Goal: Task Accomplishment & Management: Manage account settings

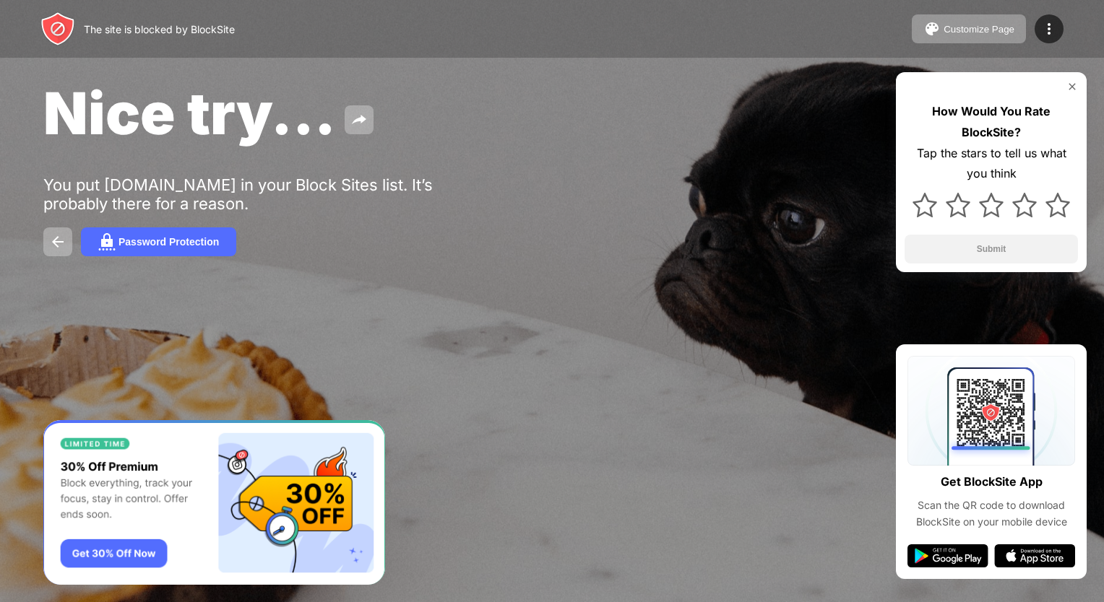
click at [225, 228] on div "Nice try... You put instagram.com in your Block Sites list. It’s probably there…" at bounding box center [552, 167] width 1104 height 334
click at [197, 243] on div "Password Protection" at bounding box center [168, 242] width 100 height 12
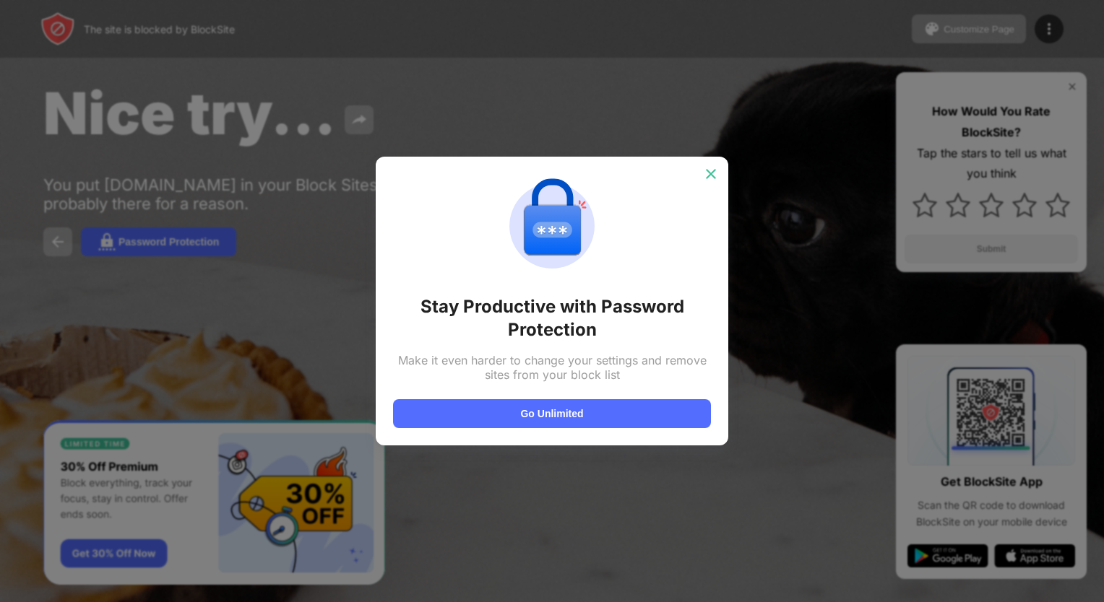
click at [700, 166] on div at bounding box center [710, 174] width 23 height 23
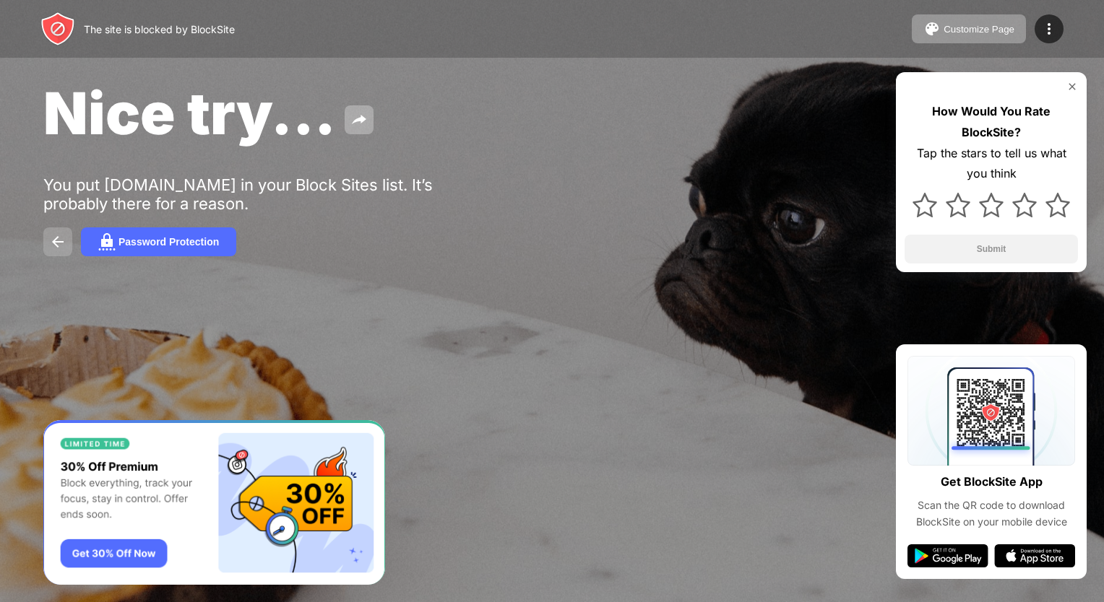
click at [46, 251] on button at bounding box center [57, 242] width 29 height 29
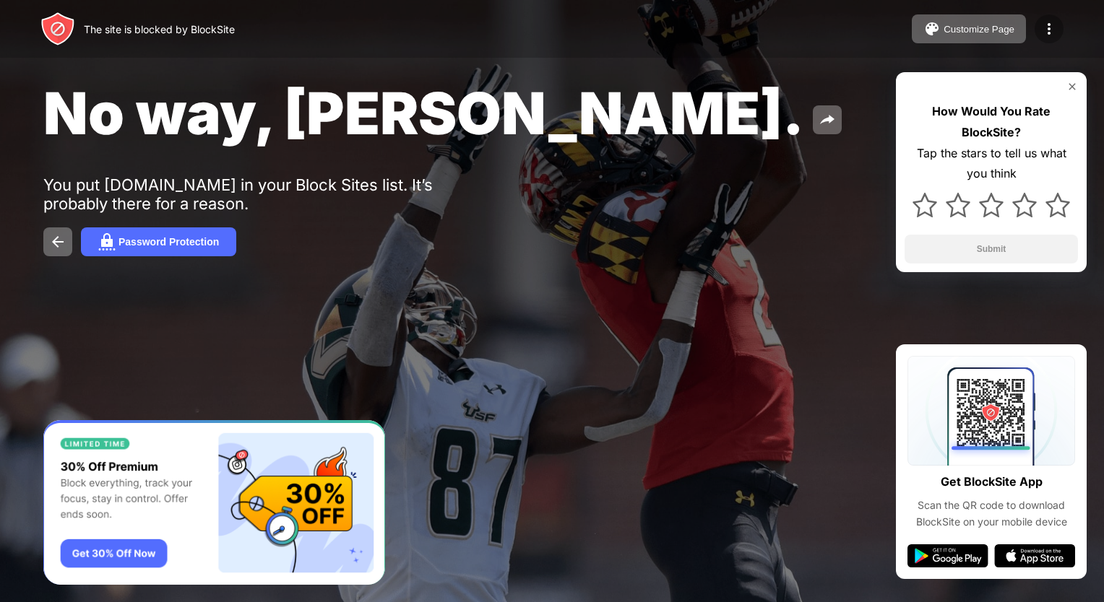
click at [1047, 27] on img at bounding box center [1048, 28] width 17 height 17
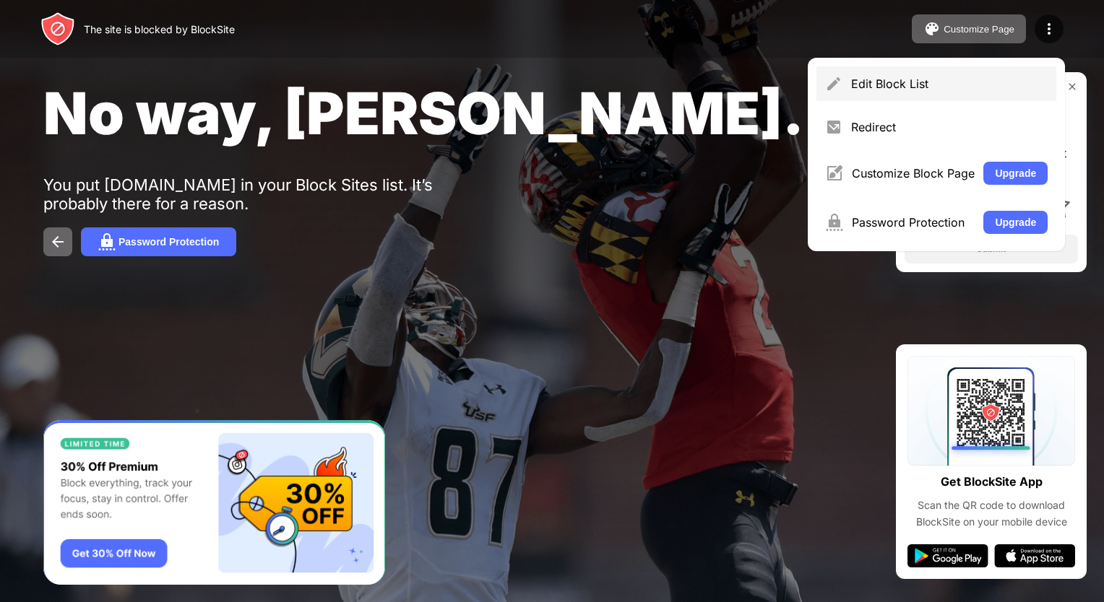
click at [998, 92] on div "Edit Block List" at bounding box center [936, 83] width 240 height 35
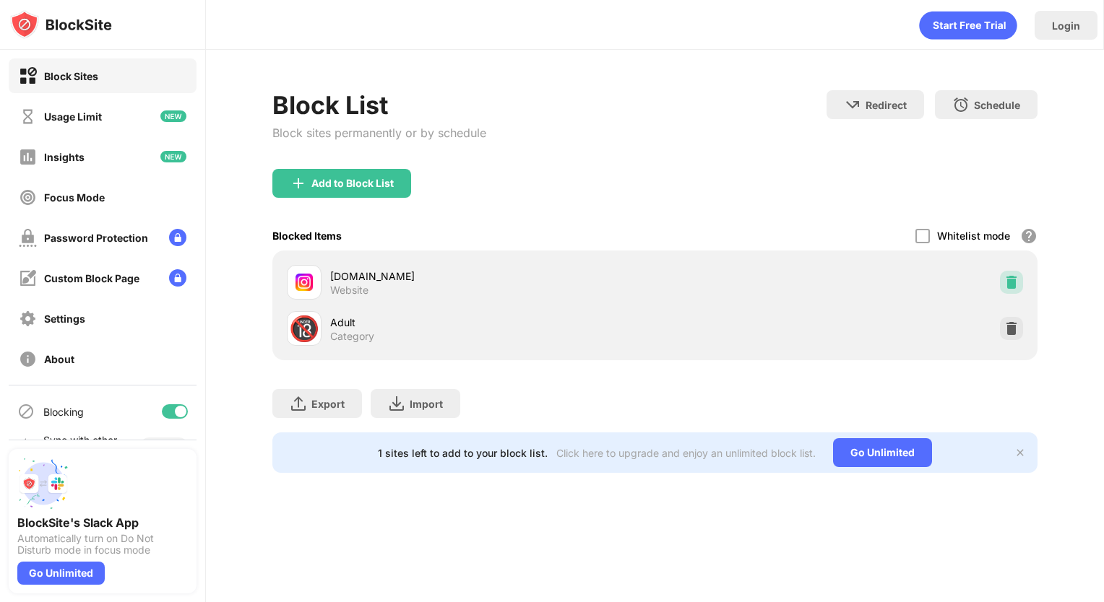
click at [1014, 276] on img at bounding box center [1011, 282] width 14 height 14
